Goal: Navigation & Orientation: Find specific page/section

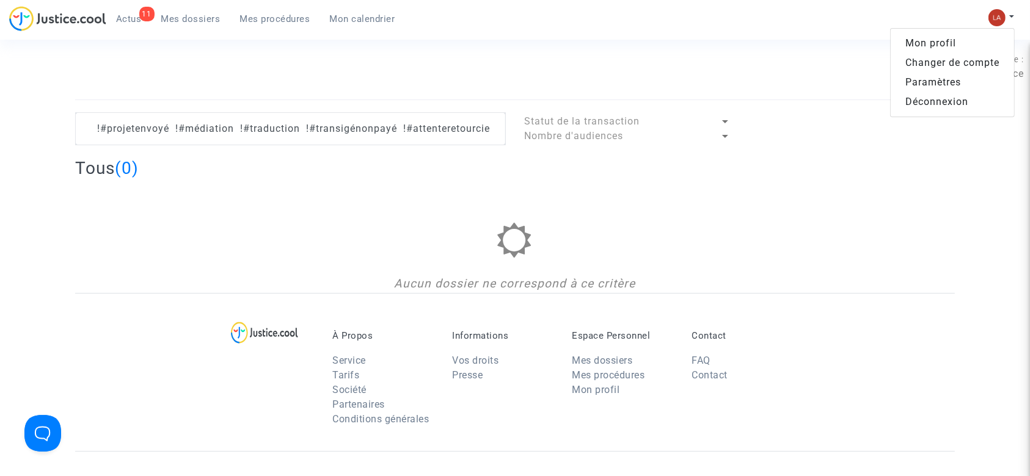
click at [980, 61] on link "Changer de compte" at bounding box center [952, 63] width 123 height 20
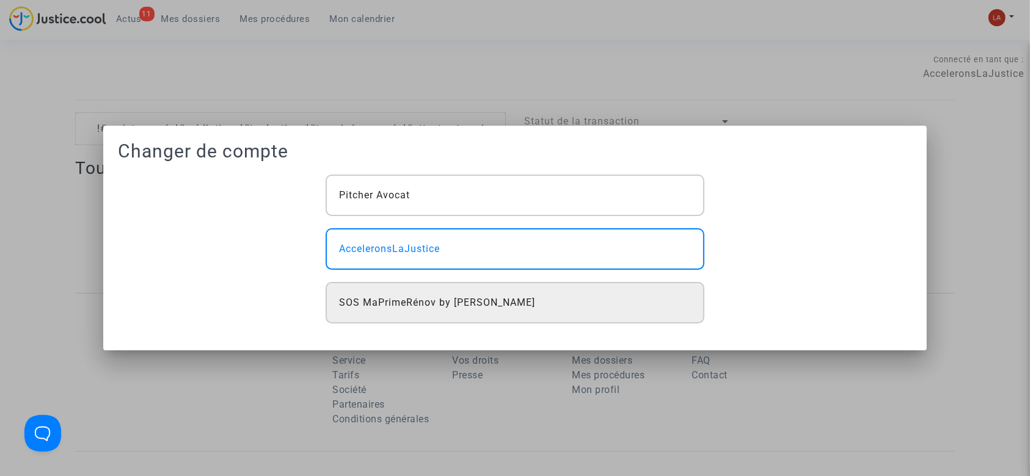
click at [608, 291] on div "SOS MaPrimeRénov by [PERSON_NAME]" at bounding box center [515, 303] width 379 height 42
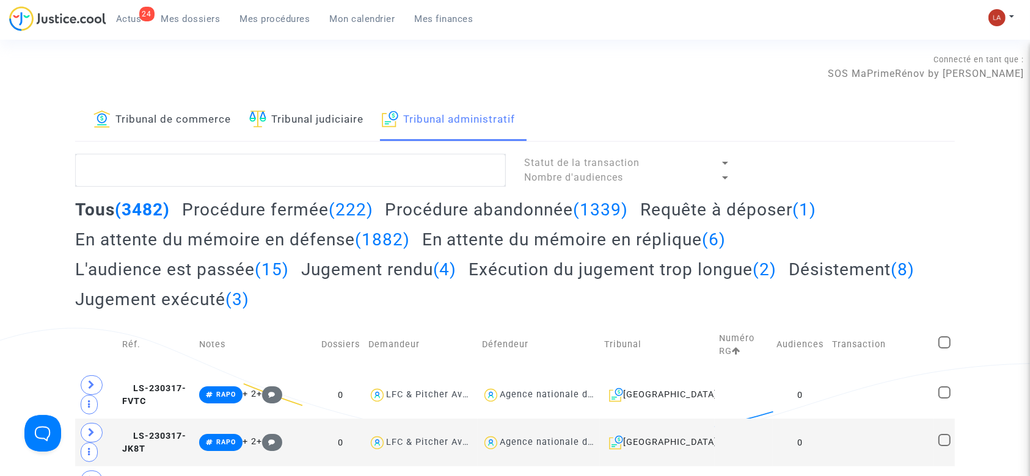
drag, startPoint x: 159, startPoint y: 29, endPoint x: 174, endPoint y: 13, distance: 21.6
click at [161, 28] on div "24 Actus Mes dossiers Mes procédures Mon calendrier Mes finances" at bounding box center [246, 23] width 474 height 34
click at [178, 12] on link "Mes dossiers" at bounding box center [190, 19] width 79 height 18
